Goal: Navigation & Orientation: Find specific page/section

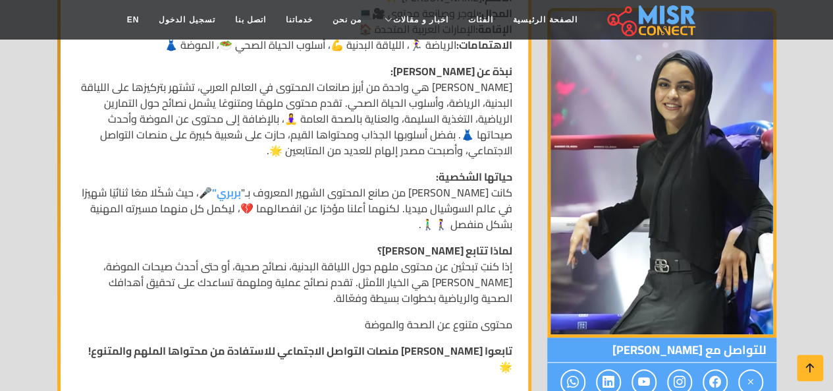
scroll to position [354, 0]
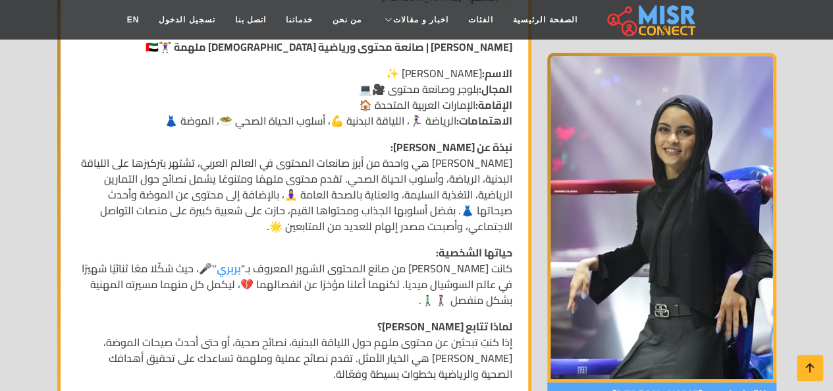
drag, startPoint x: 840, startPoint y: 68, endPoint x: 832, endPoint y: 124, distance: 56.4
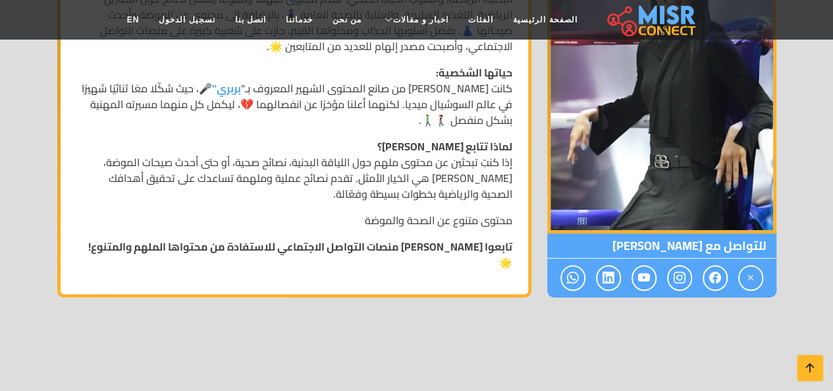
scroll to position [458, 0]
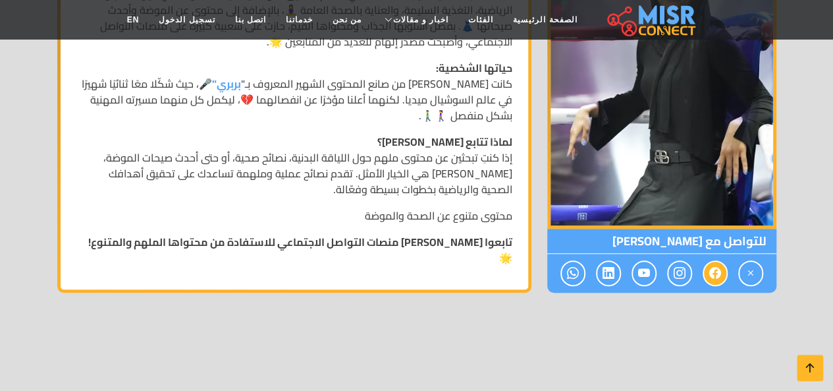
click at [718, 262] on icon at bounding box center [715, 273] width 12 height 22
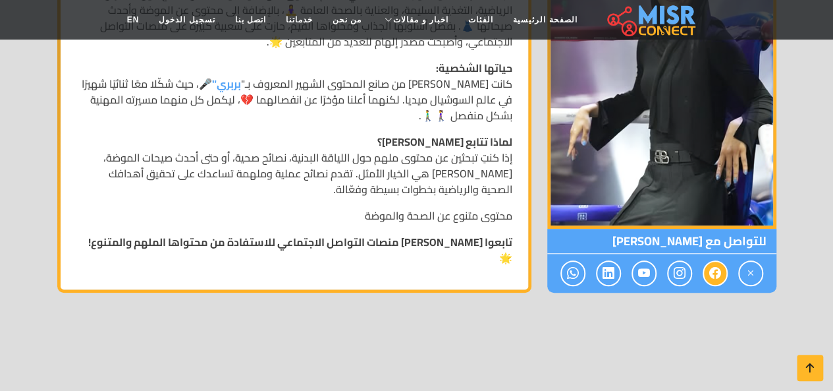
click at [718, 262] on icon at bounding box center [715, 273] width 12 height 22
click at [715, 262] on icon at bounding box center [715, 273] width 12 height 22
